Goal: Transaction & Acquisition: Purchase product/service

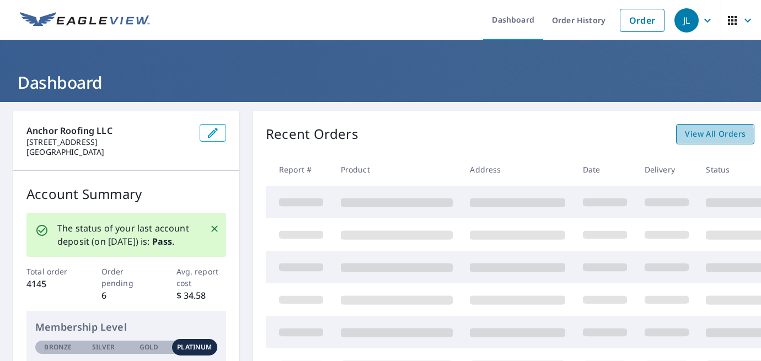
click at [704, 140] on span "View All Orders" at bounding box center [715, 134] width 61 height 14
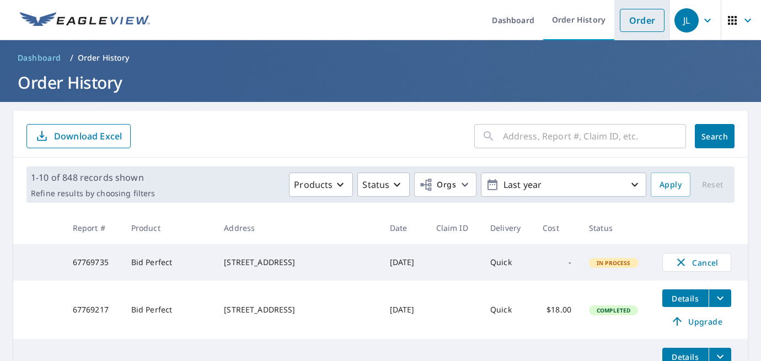
click at [637, 22] on link "Order" at bounding box center [642, 20] width 45 height 23
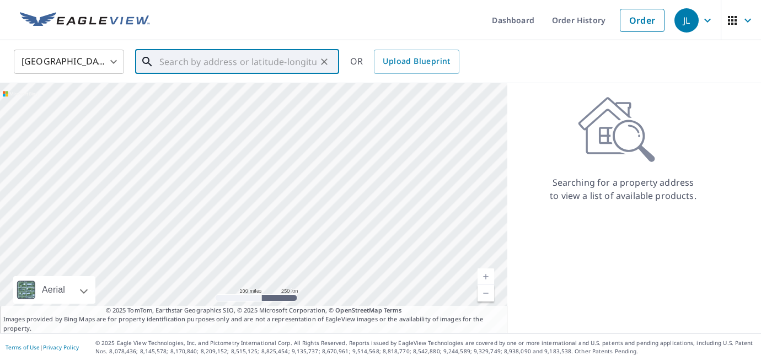
click at [216, 62] on input "text" at bounding box center [237, 61] width 157 height 31
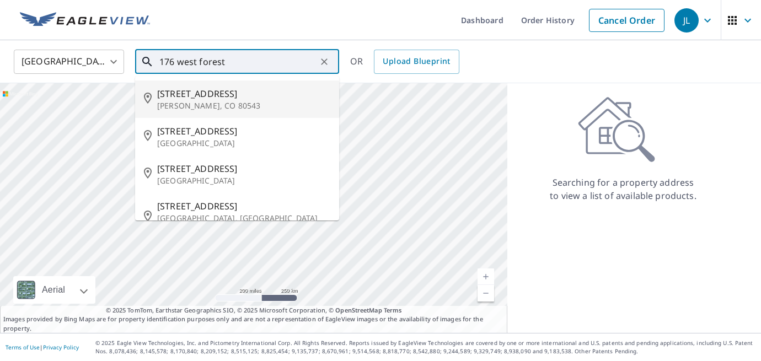
click at [243, 99] on span "[STREET_ADDRESS]" at bounding box center [243, 93] width 173 height 13
type input "[STREET_ADDRESS][PERSON_NAME]"
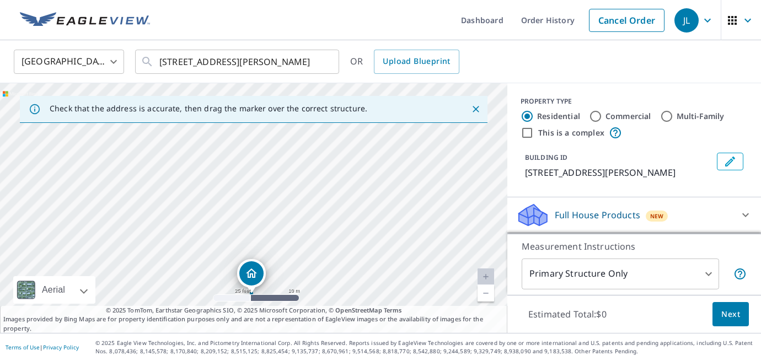
drag, startPoint x: 314, startPoint y: 130, endPoint x: 312, endPoint y: 208, distance: 78.4
click at [312, 215] on div "[STREET_ADDRESS][PERSON_NAME]" at bounding box center [253, 208] width 507 height 250
drag, startPoint x: 312, startPoint y: 208, endPoint x: 319, endPoint y: 362, distance: 154.6
click at [319, 361] on html "JL JL Dashboard Order History Cancel Order JL [GEOGRAPHIC_DATA] US ​ [STREET_AD…" at bounding box center [380, 180] width 761 height 361
click at [353, 154] on div "[STREET_ADDRESS][PERSON_NAME]" at bounding box center [253, 208] width 507 height 250
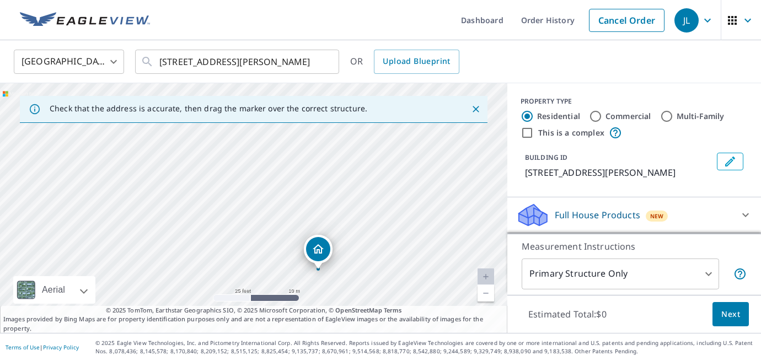
drag, startPoint x: 313, startPoint y: 148, endPoint x: 338, endPoint y: 175, distance: 37.1
click at [338, 175] on div "[STREET_ADDRESS][PERSON_NAME]" at bounding box center [253, 208] width 507 height 250
drag, startPoint x: 208, startPoint y: 175, endPoint x: 323, endPoint y: 160, distance: 115.2
click at [323, 159] on div "[STREET_ADDRESS][PERSON_NAME]" at bounding box center [253, 208] width 507 height 250
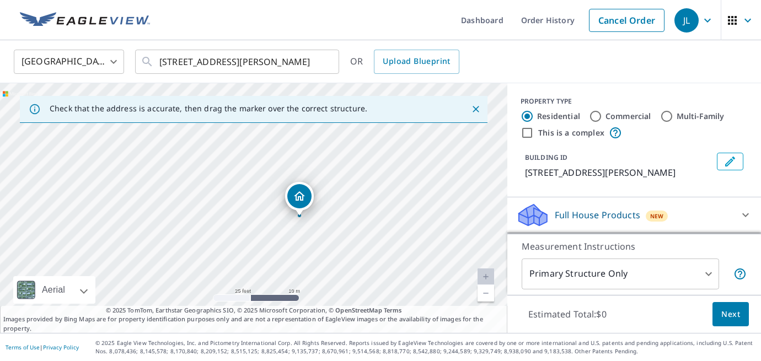
drag, startPoint x: 292, startPoint y: 233, endPoint x: 306, endPoint y: 226, distance: 15.8
click at [306, 226] on div "[STREET_ADDRESS][PERSON_NAME]" at bounding box center [253, 208] width 507 height 250
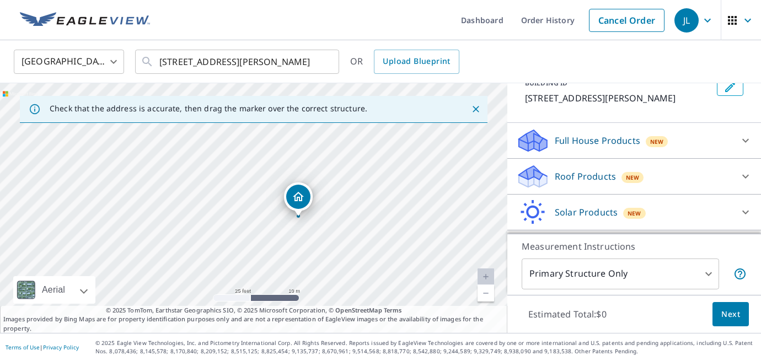
scroll to position [107, 0]
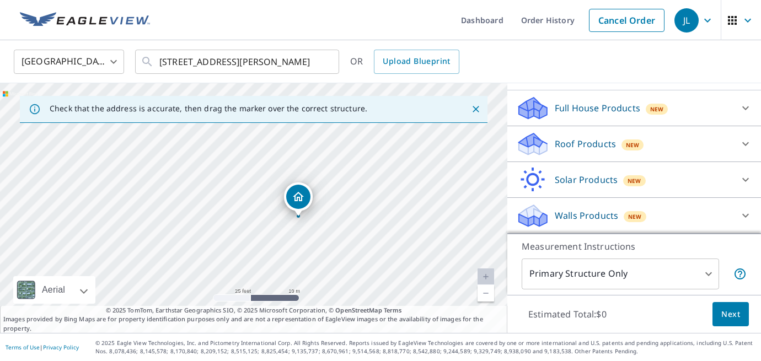
click at [589, 146] on p "Roof Products" at bounding box center [585, 143] width 61 height 13
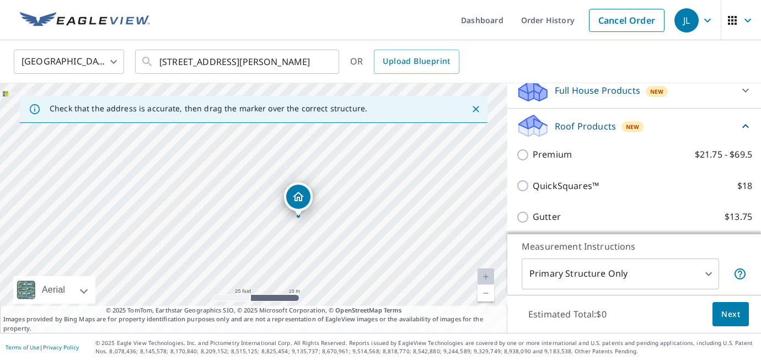
scroll to position [127, 0]
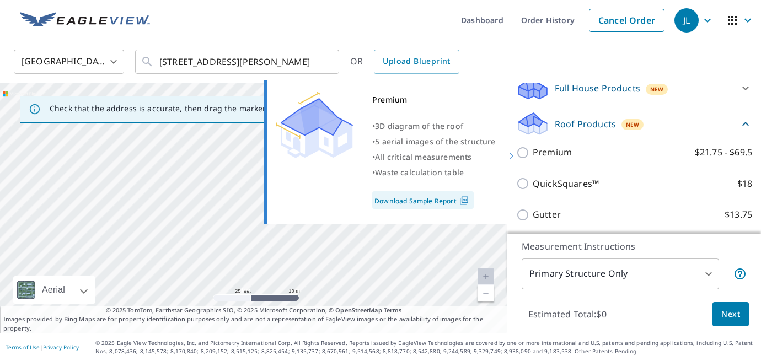
click at [565, 156] on p "Premium" at bounding box center [552, 153] width 39 height 14
click at [533, 156] on input "Premium $21.75 - $69.5" at bounding box center [524, 152] width 17 height 13
checkbox input "true"
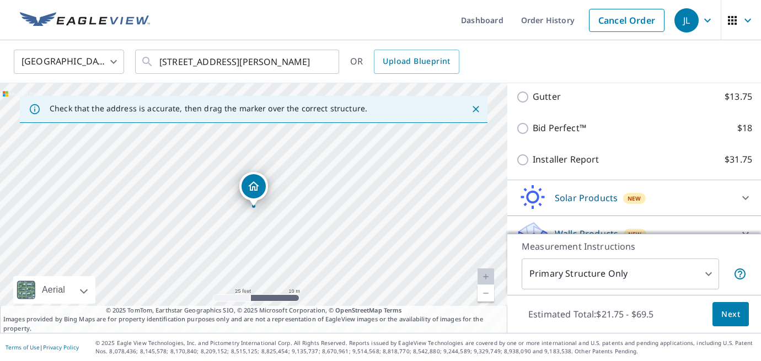
scroll to position [306, 0]
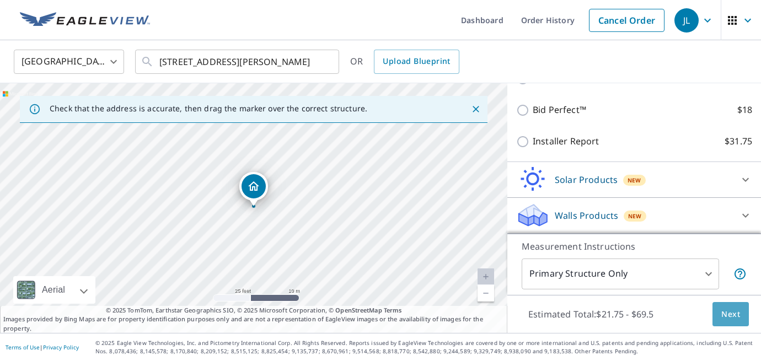
click at [723, 311] on span "Next" at bounding box center [730, 315] width 19 height 14
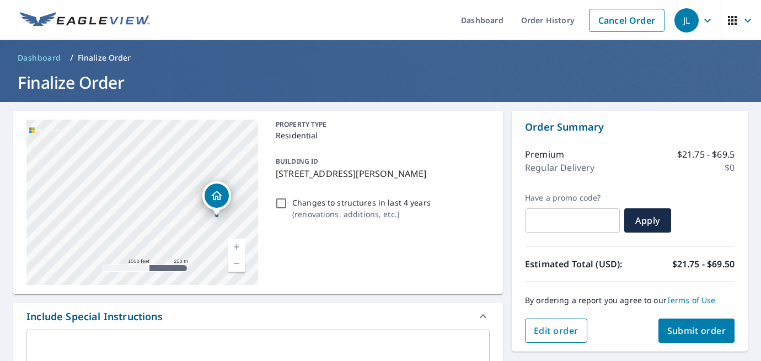
click at [544, 330] on span "Edit order" at bounding box center [556, 331] width 45 height 12
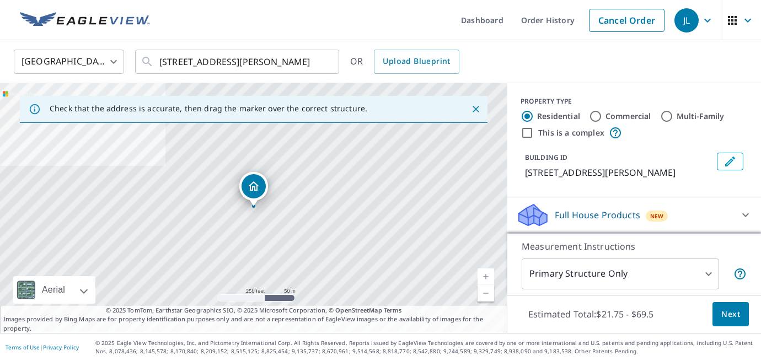
click at [603, 277] on body "JL JL Dashboard Order History Cancel Order JL [GEOGRAPHIC_DATA] US ​ [STREET_AD…" at bounding box center [380, 180] width 761 height 361
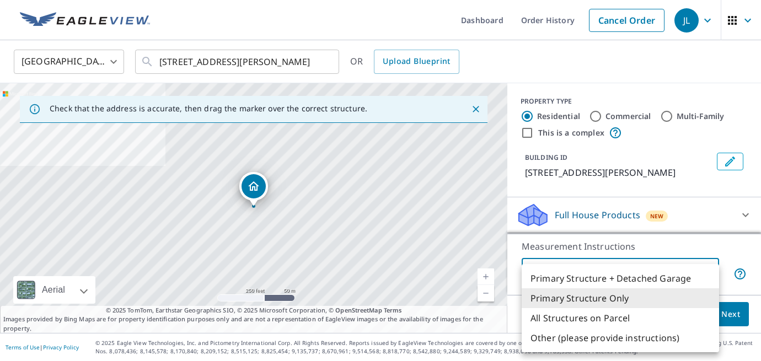
click at [486, 275] on div at bounding box center [380, 180] width 761 height 361
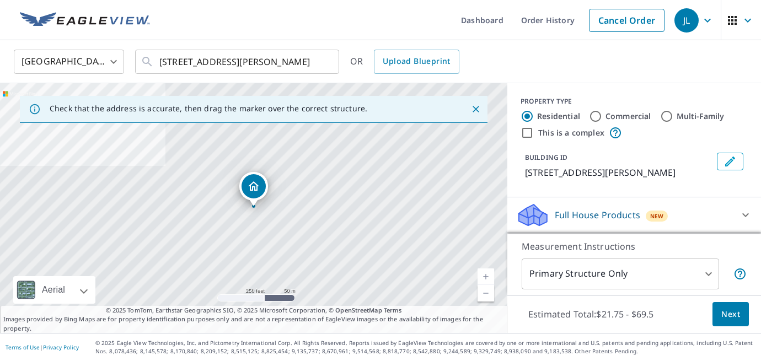
click at [485, 275] on link "Current Level 17, Zoom In" at bounding box center [486, 277] width 17 height 17
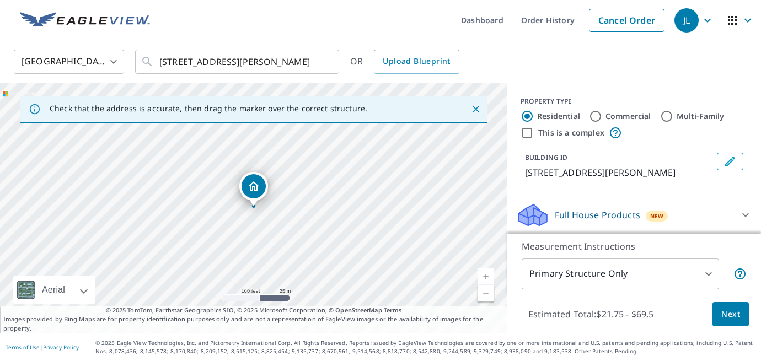
click at [485, 275] on link "Current Level 18, Zoom In" at bounding box center [486, 277] width 17 height 17
click at [485, 275] on link "Current Level 19, Zoom In" at bounding box center [486, 277] width 17 height 17
drag, startPoint x: 345, startPoint y: 240, endPoint x: 363, endPoint y: 222, distance: 25.7
click at [363, 222] on div "[STREET_ADDRESS][PERSON_NAME]" at bounding box center [253, 208] width 507 height 250
click at [330, 211] on div "[STREET_ADDRESS][PERSON_NAME]" at bounding box center [253, 208] width 507 height 250
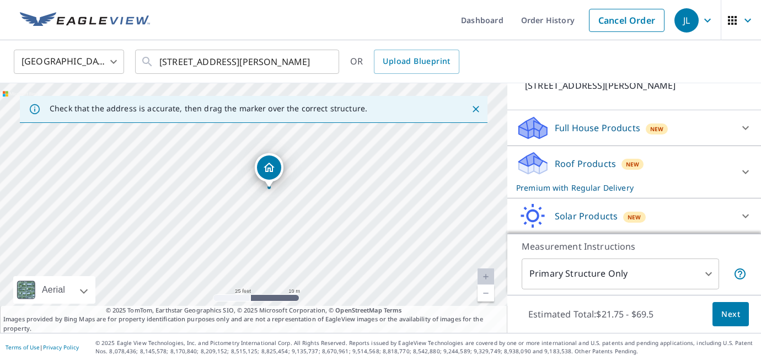
scroll to position [90, 0]
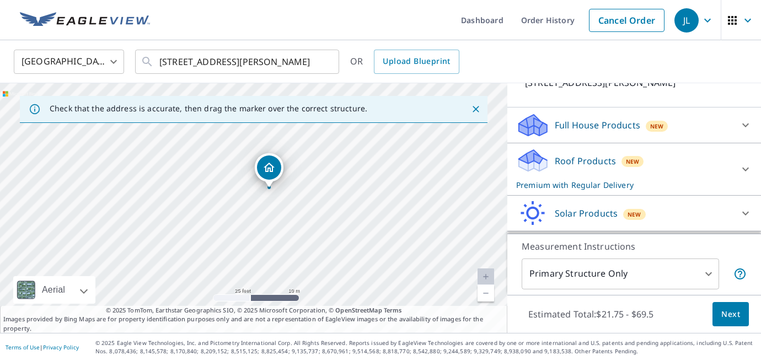
click at [628, 271] on body "JL JL Dashboard Order History Cancel Order JL [GEOGRAPHIC_DATA] US ​ [STREET_AD…" at bounding box center [380, 180] width 761 height 361
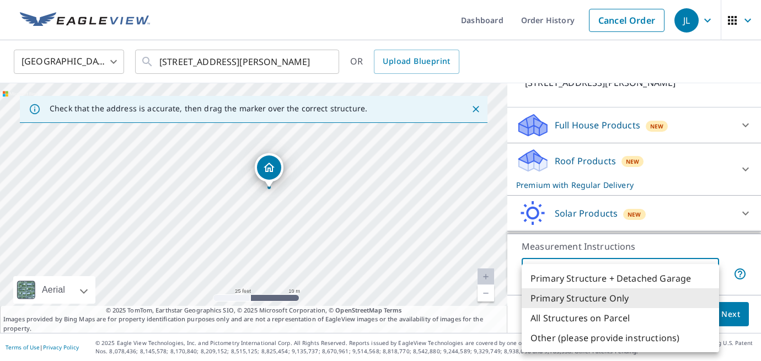
click at [616, 320] on li "All Structures on Parcel" at bounding box center [620, 318] width 197 height 20
type input "3"
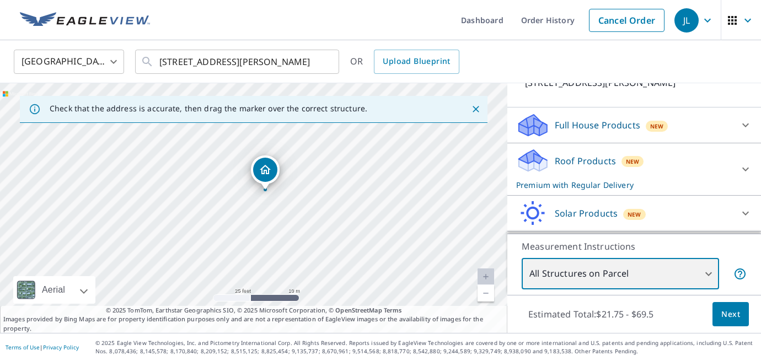
drag, startPoint x: 271, startPoint y: 227, endPoint x: 283, endPoint y: 210, distance: 20.2
click at [283, 210] on div "[STREET_ADDRESS][PERSON_NAME]" at bounding box center [253, 208] width 507 height 250
drag, startPoint x: 301, startPoint y: 219, endPoint x: 287, endPoint y: 393, distance: 174.9
click at [287, 361] on html "JL JL Dashboard Order History Cancel Order JL [GEOGRAPHIC_DATA] US ​ [STREET_AD…" at bounding box center [380, 180] width 761 height 361
click at [340, 269] on div "[STREET_ADDRESS][PERSON_NAME]" at bounding box center [253, 208] width 507 height 250
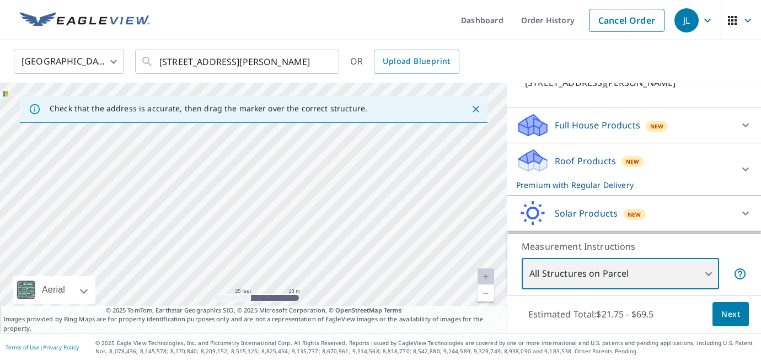
drag, startPoint x: 327, startPoint y: 157, endPoint x: 318, endPoint y: 363, distance: 207.0
click at [318, 361] on html "JL JL Dashboard Order History Cancel Order JL [GEOGRAPHIC_DATA] US ​ [STREET_AD…" at bounding box center [380, 180] width 761 height 361
click at [321, 138] on div "[STREET_ADDRESS][PERSON_NAME]" at bounding box center [253, 208] width 507 height 250
drag, startPoint x: 311, startPoint y: 226, endPoint x: 318, endPoint y: 202, distance: 25.2
click at [318, 202] on div "[STREET_ADDRESS][PERSON_NAME]" at bounding box center [253, 208] width 507 height 250
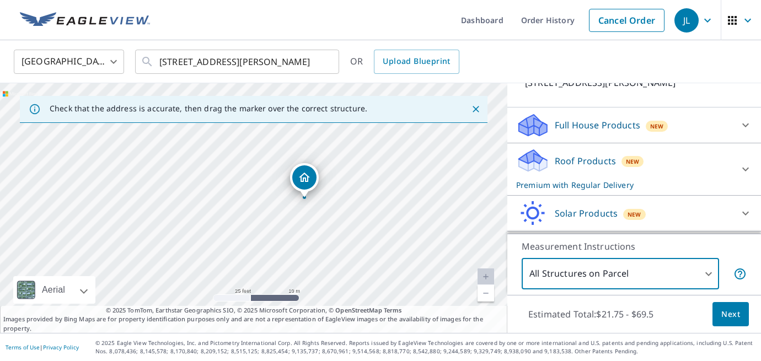
click at [735, 317] on span "Next" at bounding box center [730, 315] width 19 height 14
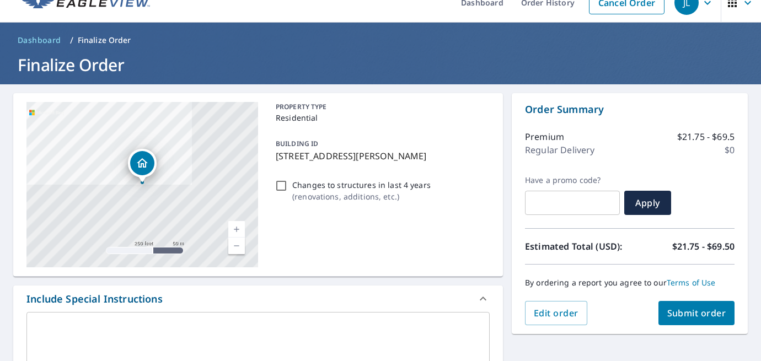
scroll to position [21, 0]
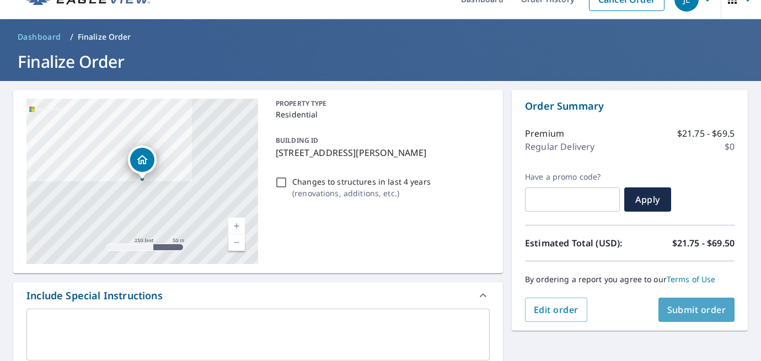
click at [703, 304] on span "Submit order" at bounding box center [696, 310] width 59 height 12
checkbox input "true"
